Goal: Transaction & Acquisition: Subscribe to service/newsletter

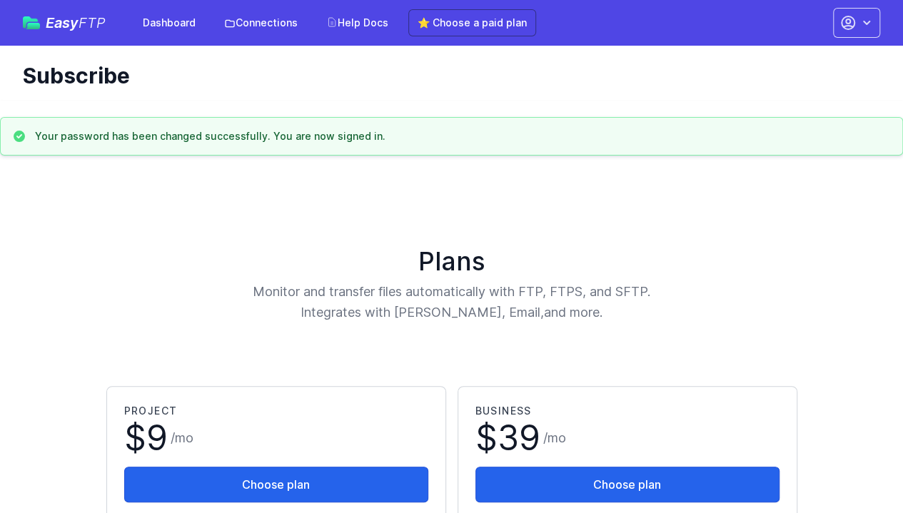
click at [836, 150] on div "Your password has been changed successfully. You are now signed in." at bounding box center [451, 136] width 903 height 39
click at [803, 254] on h1 "Plans" at bounding box center [452, 261] width 702 height 29
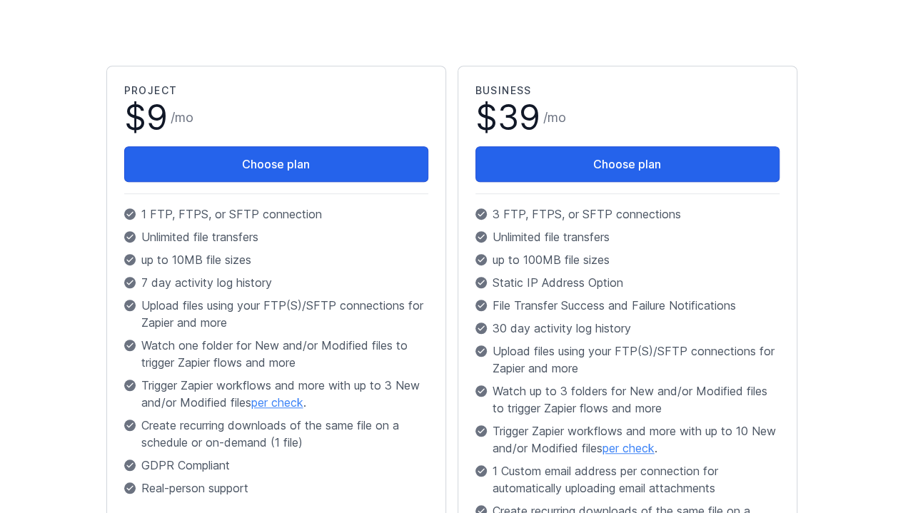
scroll to position [285, 0]
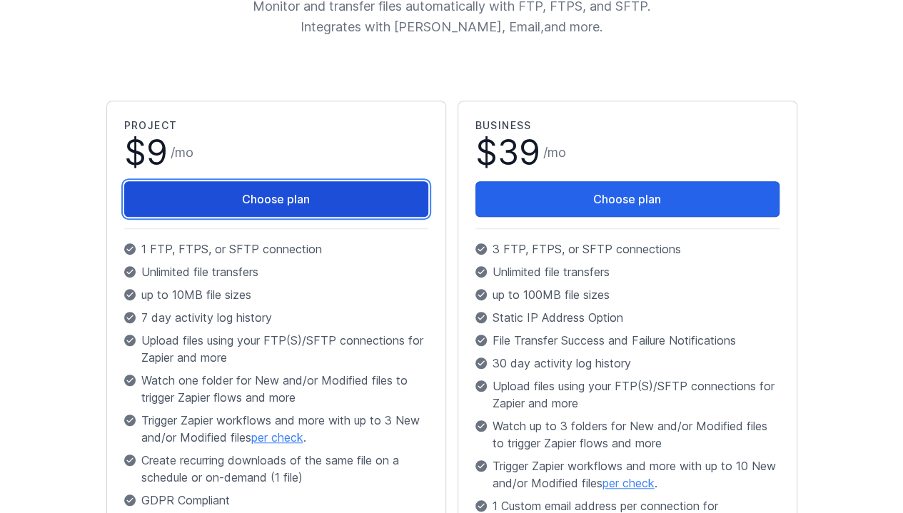
click at [162, 196] on button "Choose plan" at bounding box center [276, 199] width 304 height 36
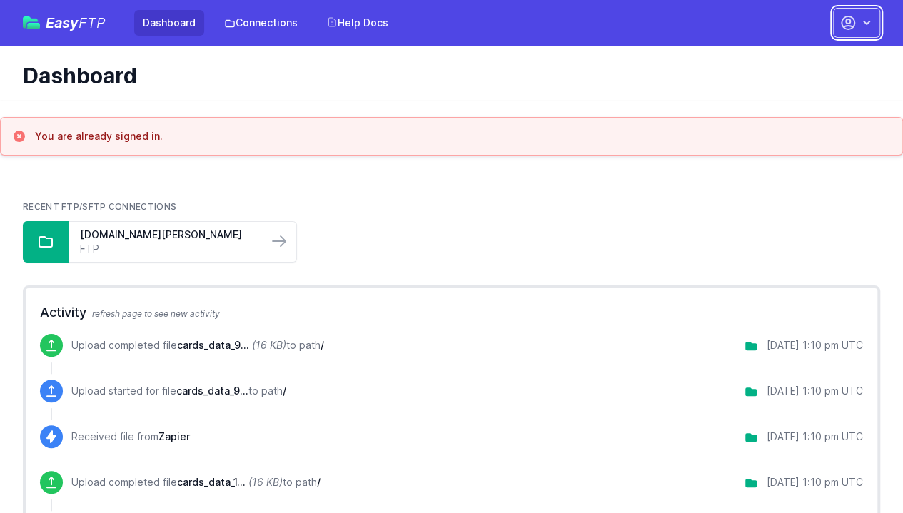
click at [861, 21] on icon "button" at bounding box center [866, 23] width 14 height 14
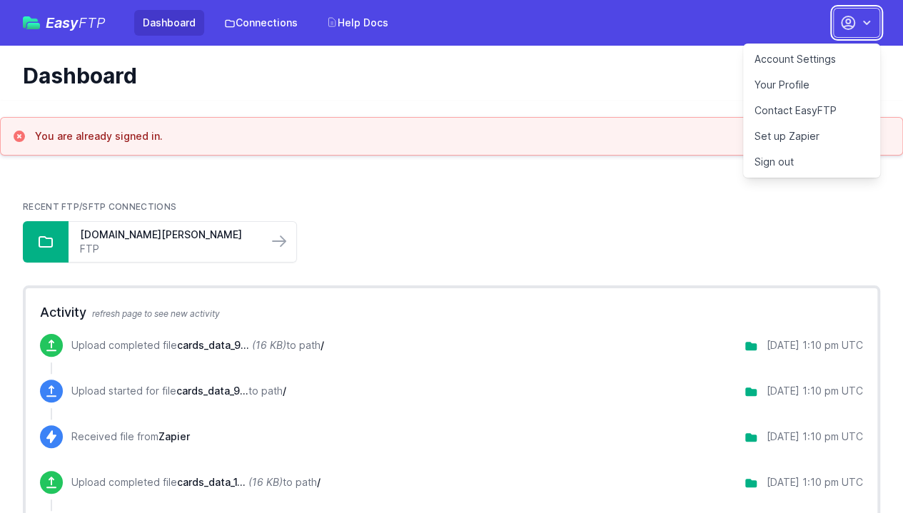
click at [861, 25] on icon "button" at bounding box center [866, 23] width 14 height 14
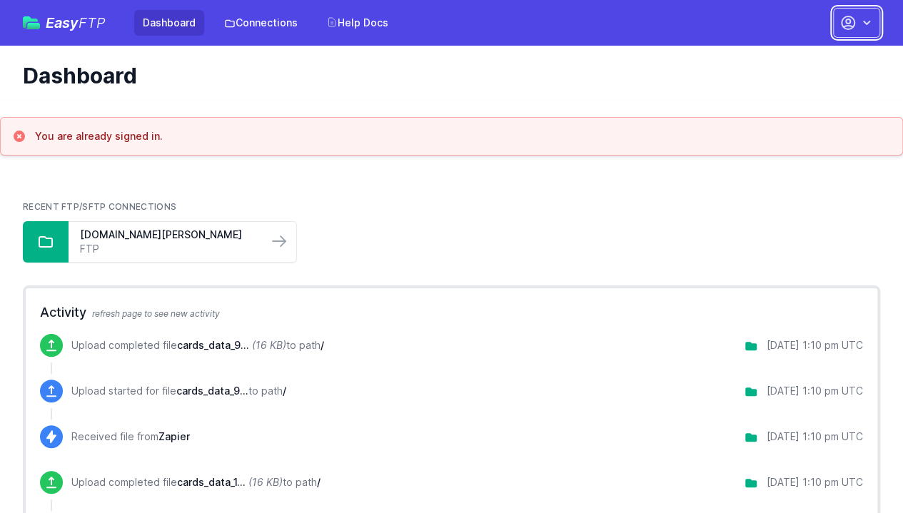
click at [861, 25] on icon "button" at bounding box center [866, 23] width 14 height 14
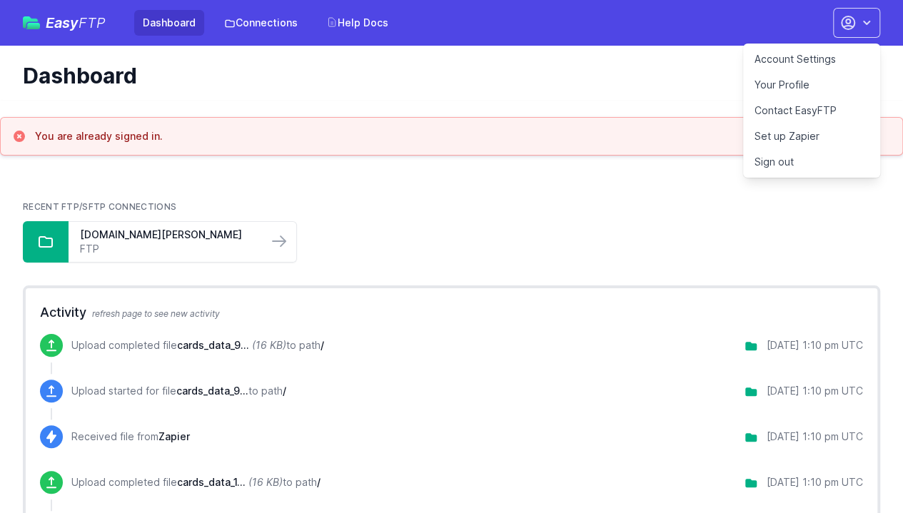
click at [845, 56] on link "Account Settings" at bounding box center [811, 59] width 137 height 26
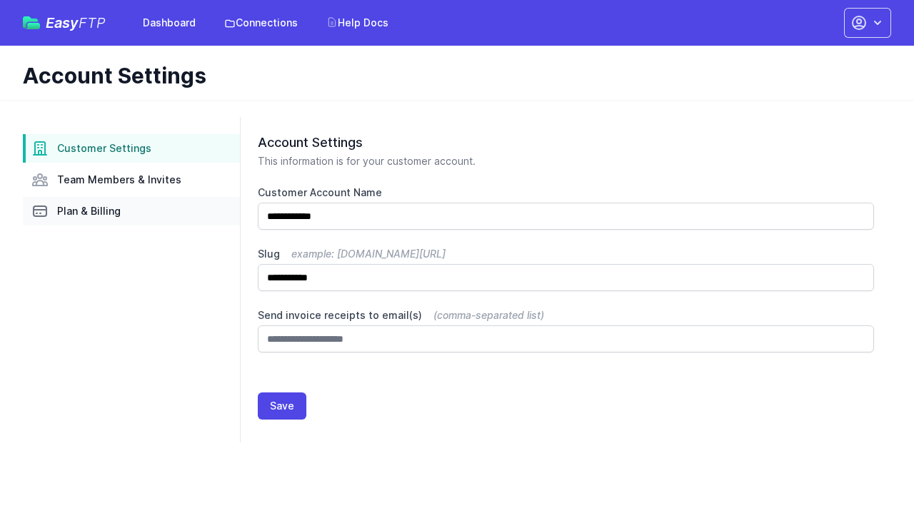
click at [101, 209] on span "Plan & Billing" at bounding box center [89, 211] width 64 height 14
